Goal: Transaction & Acquisition: Purchase product/service

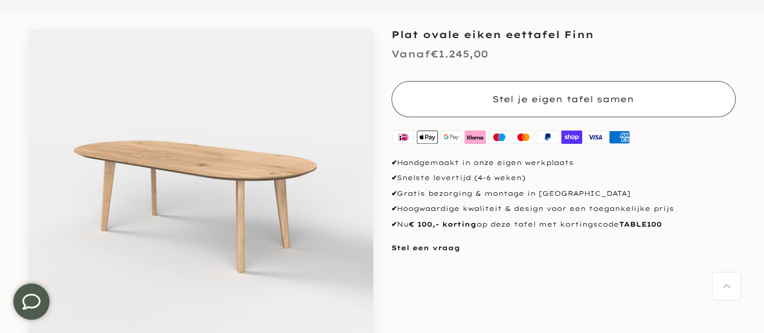
click at [479, 97] on button "Stel je eigen tafel samen" at bounding box center [563, 99] width 344 height 36
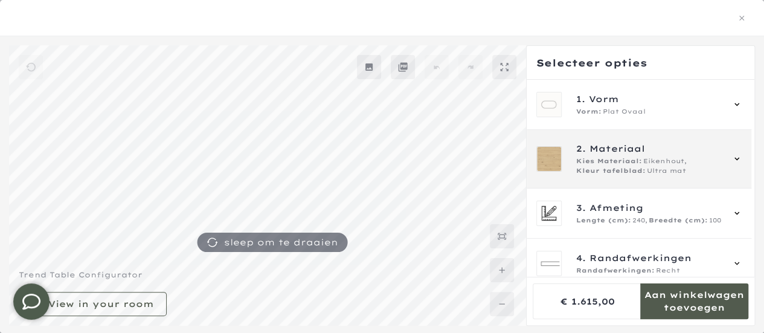
click at [572, 167] on div "2. Materiaal Kies Materiaal: Eikenhout, Kleur tafelblad: Ultra mat" at bounding box center [638, 159] width 205 height 34
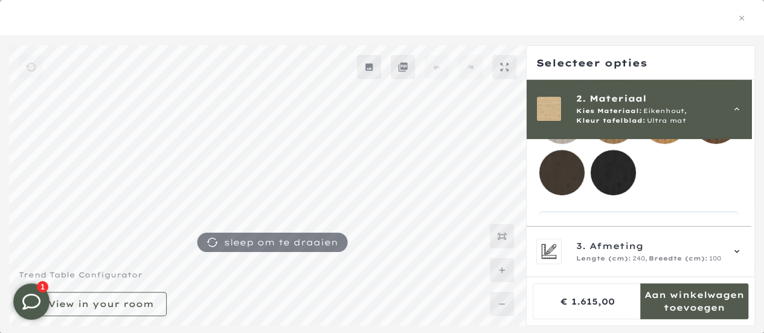
scroll to position [247, 0]
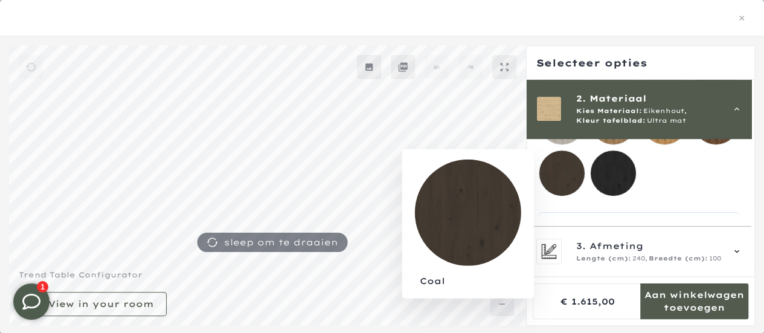
click at [572, 171] on mmq-loader at bounding box center [561, 172] width 45 height 45
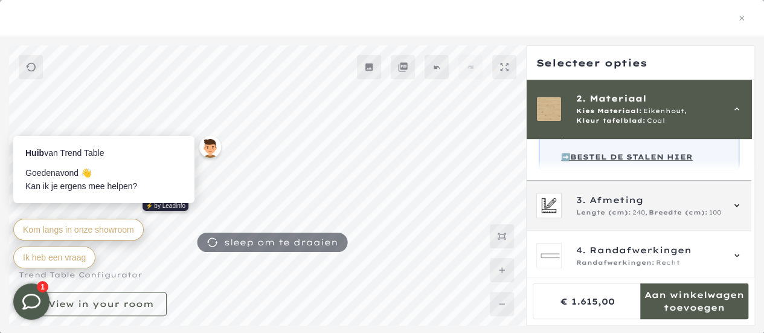
scroll to position [372, 0]
click at [607, 206] on span "Afmeting" at bounding box center [616, 199] width 54 height 13
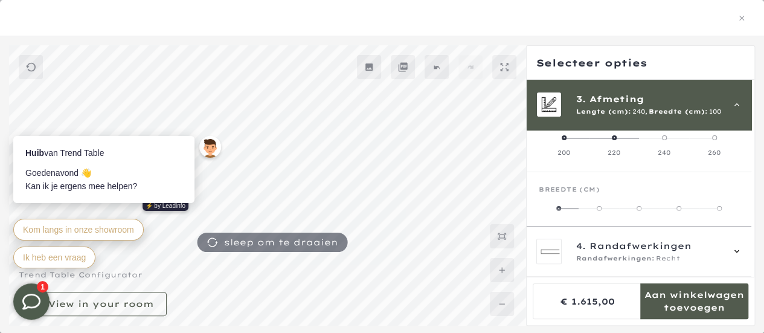
scroll to position [108, 0]
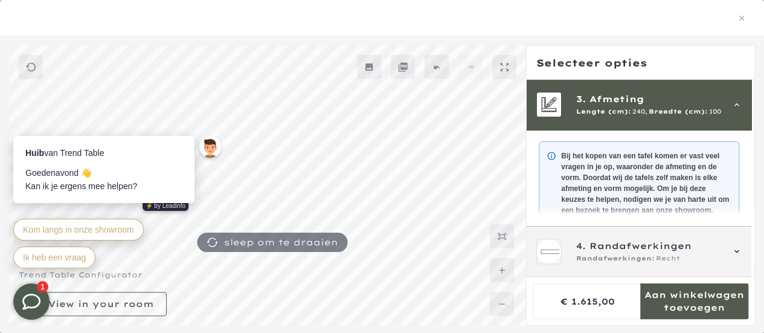
click at [595, 257] on span "Randafwerkingen:" at bounding box center [615, 259] width 78 height 10
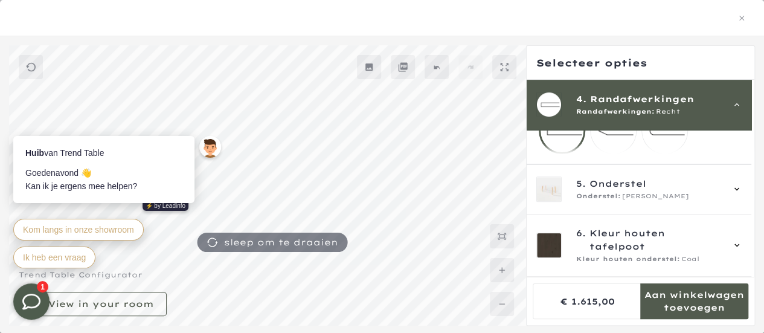
scroll to position [158, 0]
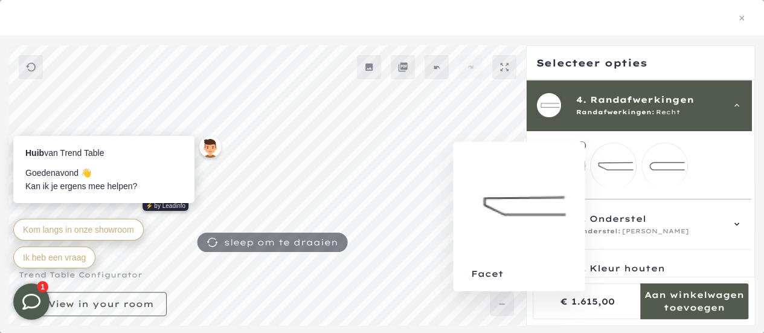
click at [613, 170] on mmq-loader at bounding box center [612, 165] width 45 height 45
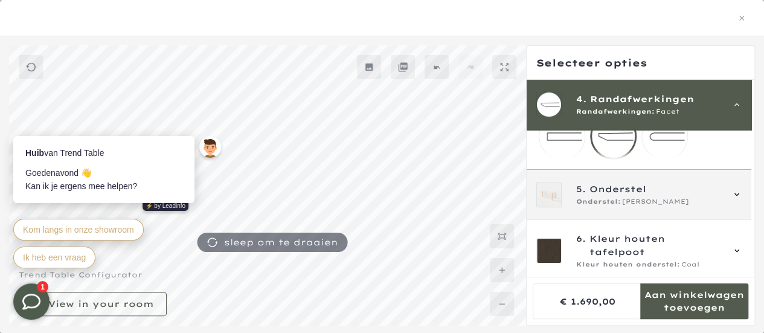
scroll to position [200, 0]
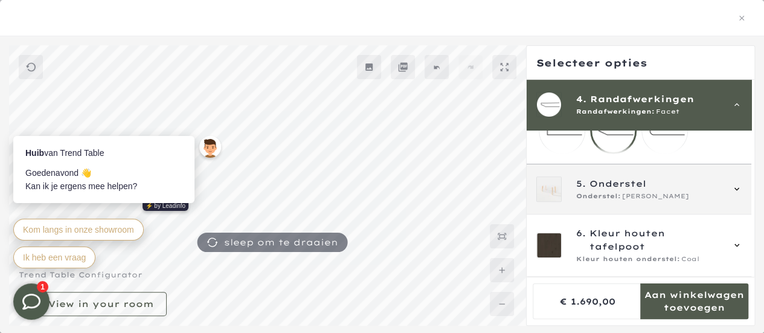
click at [605, 197] on span "Onderstel:" at bounding box center [598, 196] width 45 height 10
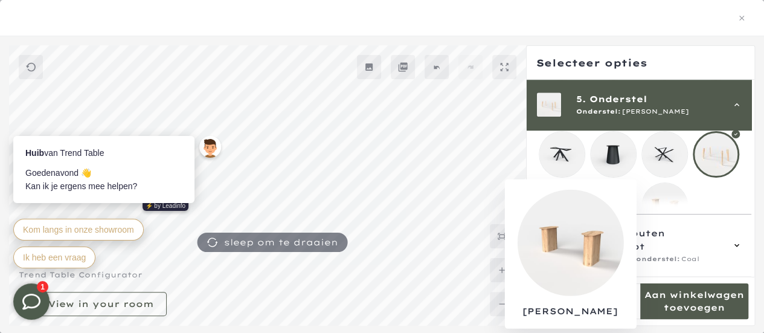
scroll to position [404, 0]
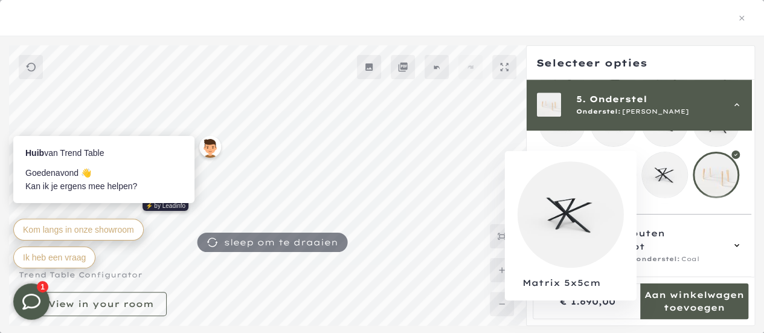
click at [674, 187] on mmq-loader at bounding box center [664, 174] width 45 height 45
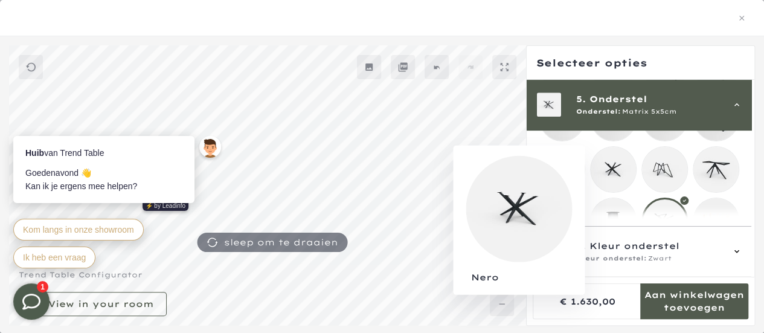
scroll to position [359, 0]
click at [608, 179] on mmq-loader at bounding box center [612, 169] width 45 height 45
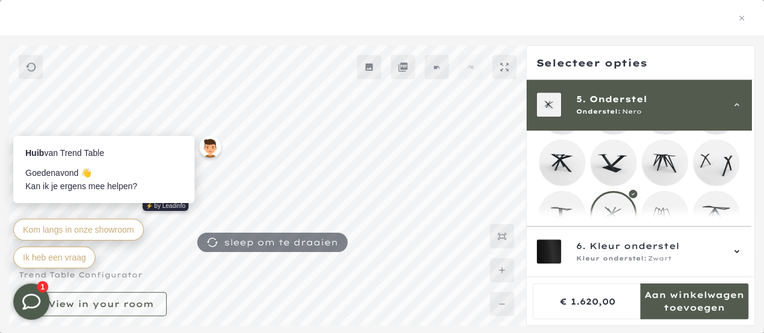
scroll to position [310, 0]
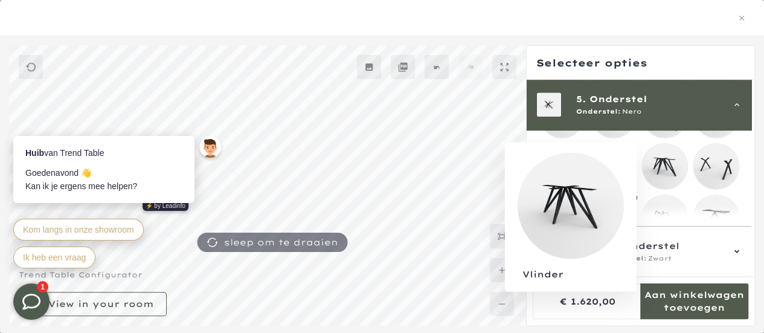
click at [665, 164] on mmq-loader at bounding box center [664, 166] width 45 height 45
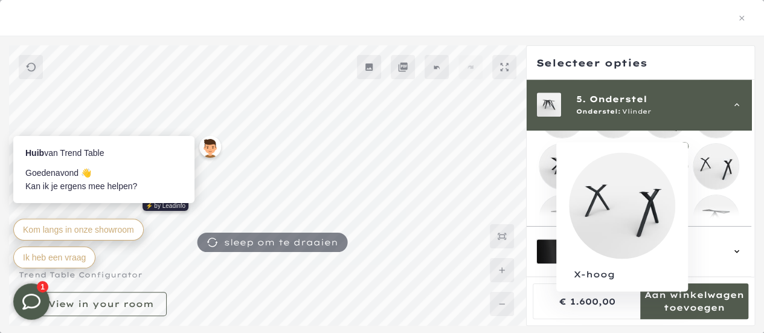
click at [720, 163] on mmq-loader at bounding box center [715, 166] width 45 height 45
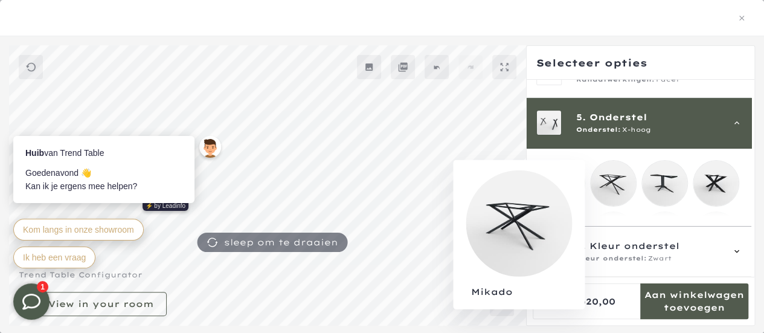
scroll to position [190, 0]
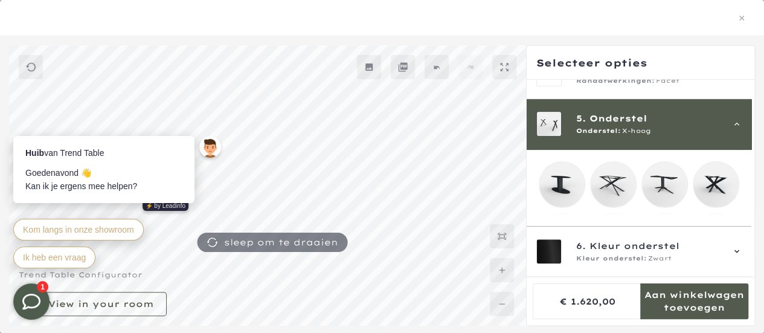
click at [603, 182] on mmq-loader at bounding box center [612, 184] width 45 height 45
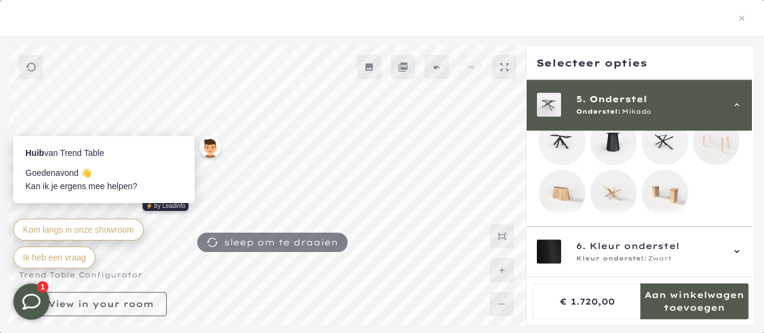
scroll to position [429, 0]
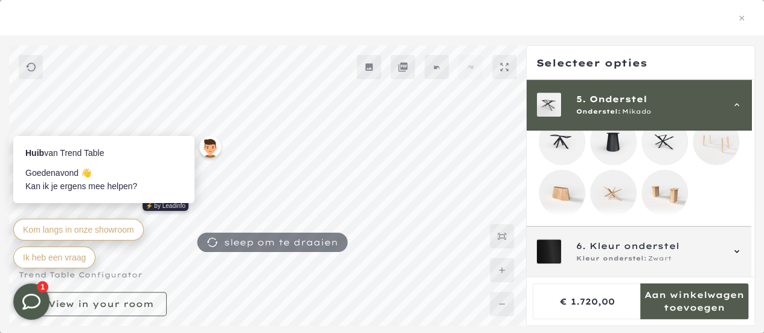
click at [561, 248] on div "6. Kleur onderstel Kleur onderstel: Zwart" at bounding box center [638, 250] width 205 height 25
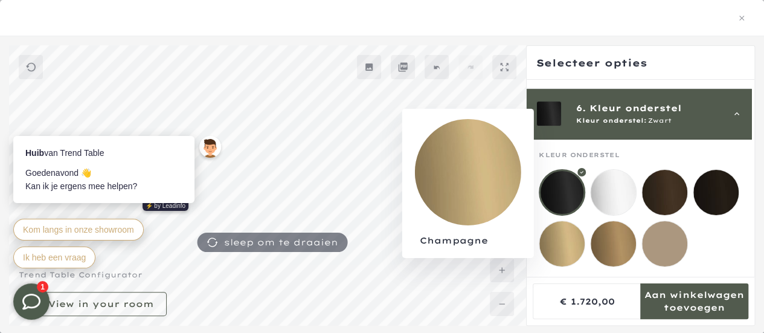
scroll to position [435, 0]
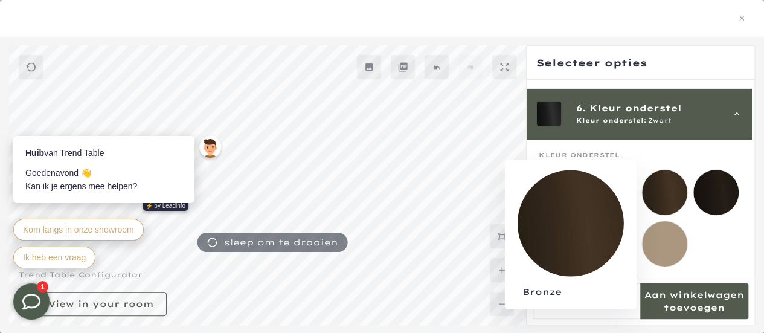
click at [660, 170] on mmq-loader at bounding box center [664, 192] width 45 height 45
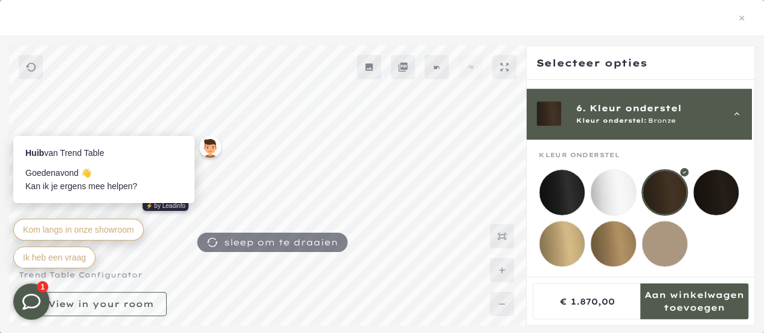
scroll to position [435, 0]
